Goal: Information Seeking & Learning: Learn about a topic

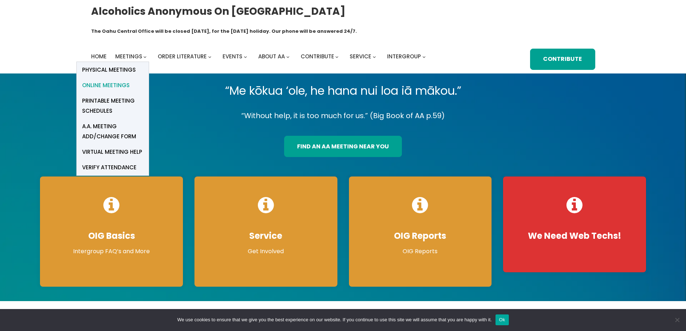
click at [122, 80] on span "Online Meetings" at bounding box center [106, 85] width 48 height 10
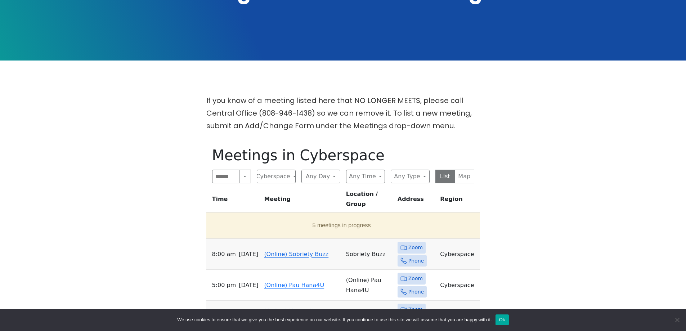
scroll to position [252, 0]
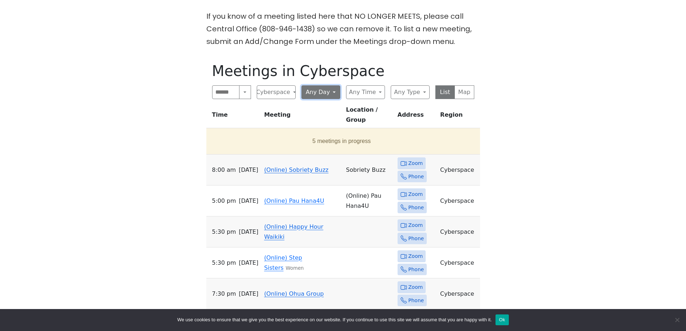
click at [331, 85] on button "Any Day" at bounding box center [320, 92] width 39 height 14
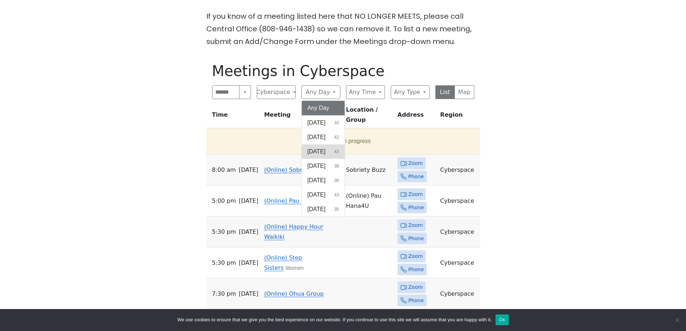
click at [322, 147] on span "[DATE]" at bounding box center [316, 151] width 18 height 9
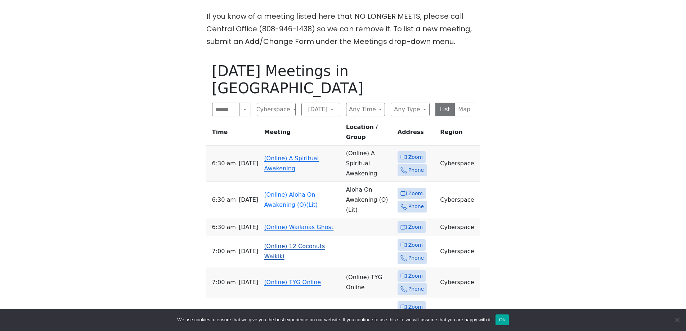
click at [404, 241] on icon at bounding box center [403, 244] width 6 height 6
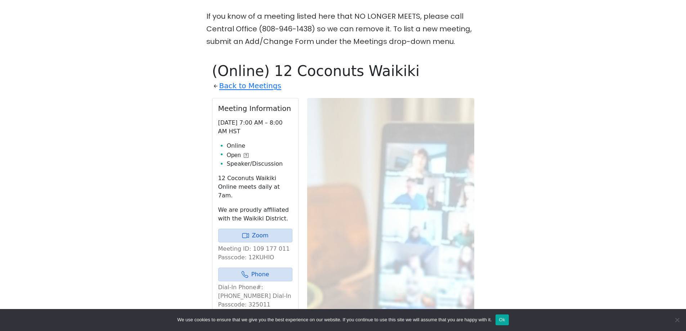
scroll to position [293, 0]
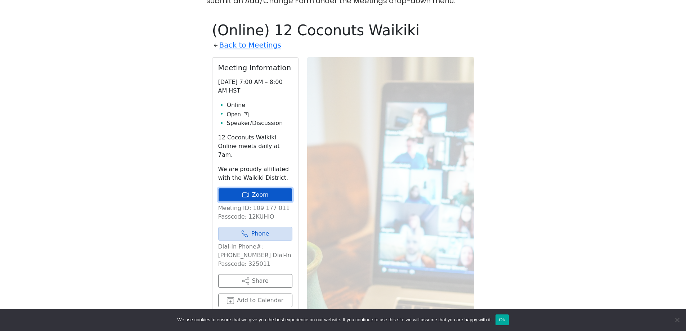
click at [248, 193] on icon at bounding box center [248, 195] width 2 height 4
